Goal: Navigation & Orientation: Find specific page/section

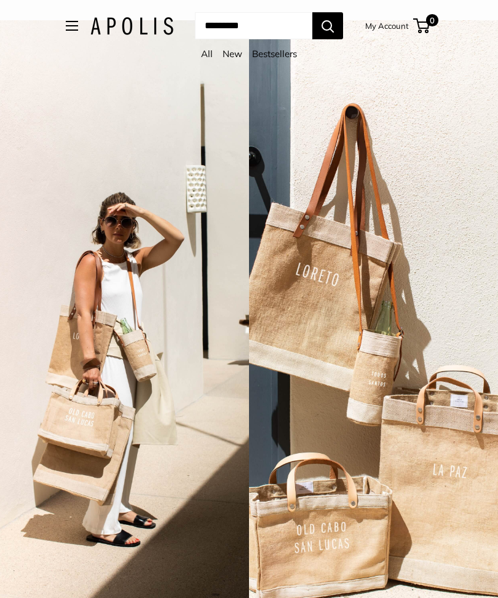
click at [59, 12] on header "Market Bags Group Gifting New Need help? Text Us: 20919 [EMAIL_ADDRESS][DOMAIN_…" at bounding box center [248, 25] width 415 height 39
click at [66, 29] on button "Open menu" at bounding box center [72, 26] width 12 height 10
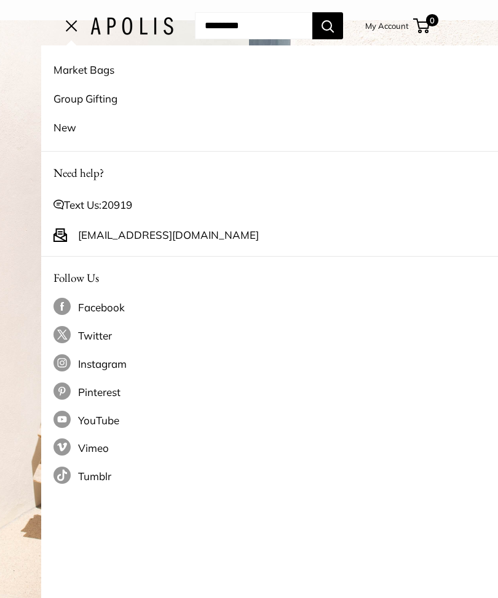
click at [0, 69] on div "2 / 7" at bounding box center [124, 319] width 249 height 598
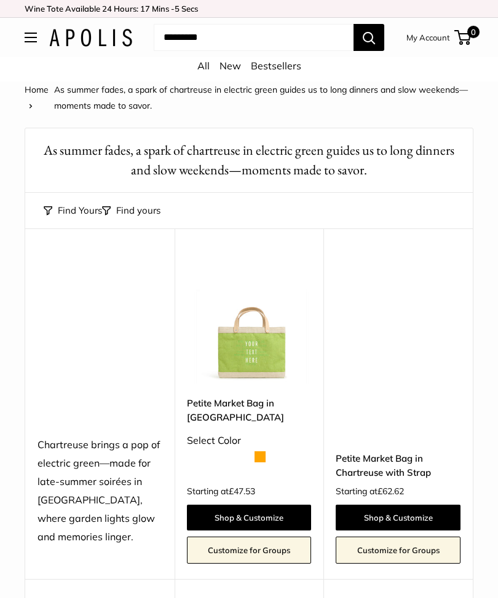
click at [214, 65] on div "All New Bestsellers" at bounding box center [249, 69] width 498 height 25
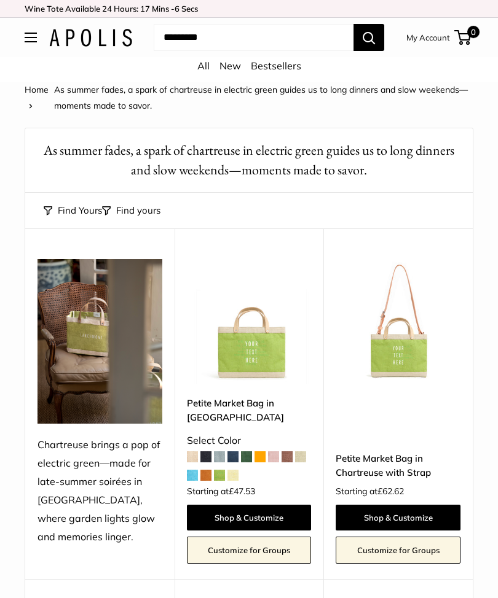
click at [203, 71] on link "All" at bounding box center [203, 66] width 12 height 12
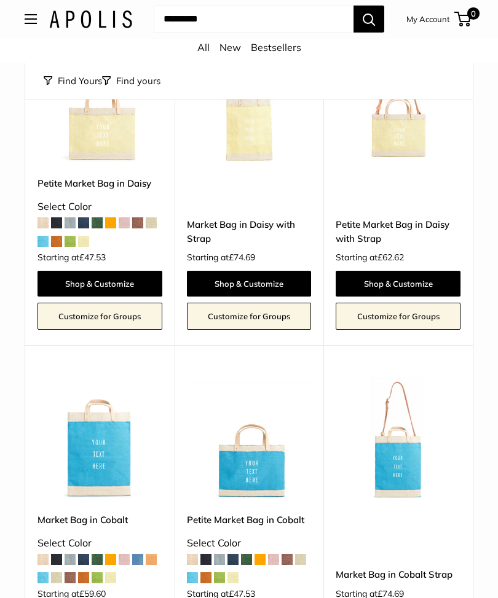
scroll to position [2234, 0]
